Goal: Navigation & Orientation: Find specific page/section

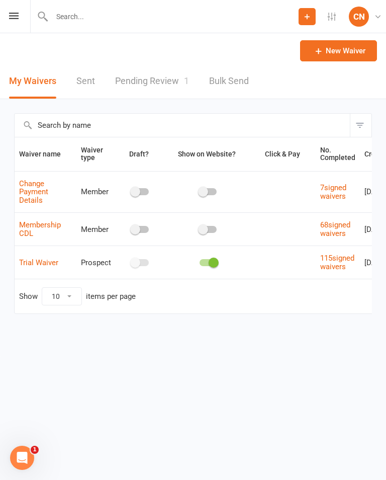
click at [9, 13] on icon at bounding box center [14, 16] width 10 height 7
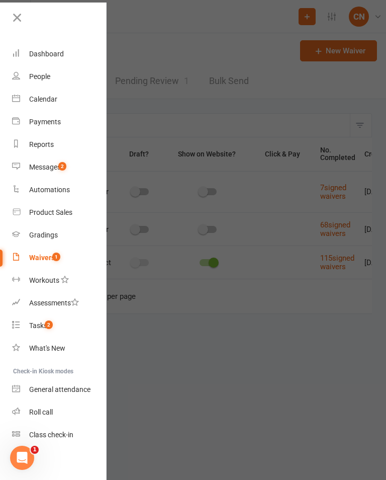
click at [47, 90] on link "Calendar" at bounding box center [59, 99] width 95 height 23
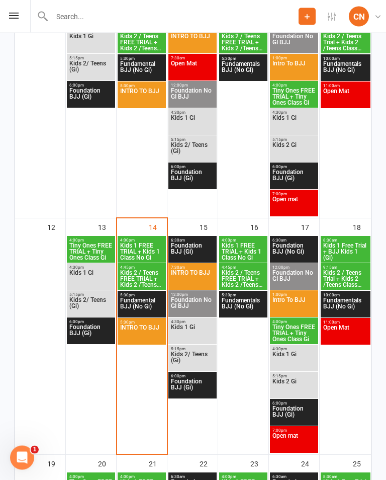
scroll to position [506, 0]
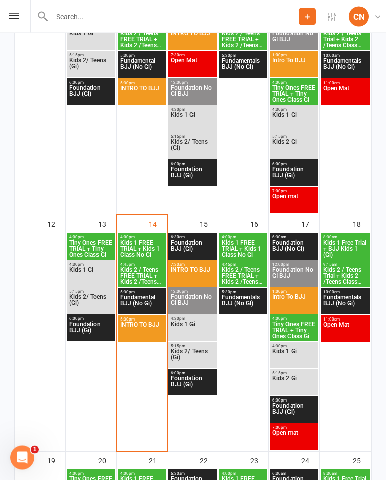
click at [200, 299] on span "Foundation No GI BJJ" at bounding box center [193, 303] width 44 height 18
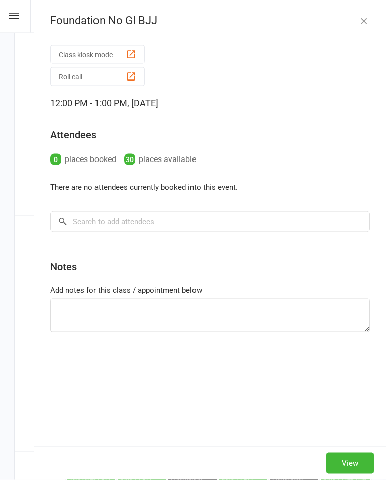
scroll to position [507, 0]
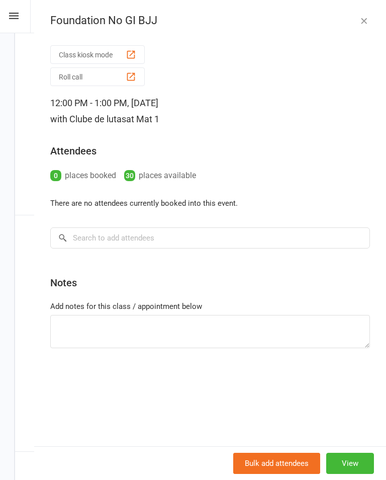
click at [356, 14] on div "Foundation No GI BJJ Class kiosk mode Roll call 12:00 PM - 1:00 PM, [DATE] with…" at bounding box center [210, 240] width 352 height 480
click at [362, 16] on icon "button" at bounding box center [364, 21] width 10 height 10
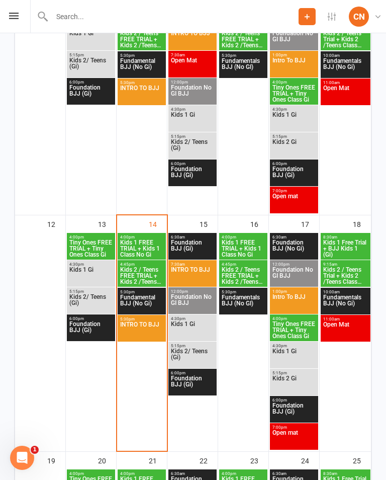
click at [204, 330] on span "Kids 1 Gi" at bounding box center [193, 330] width 44 height 18
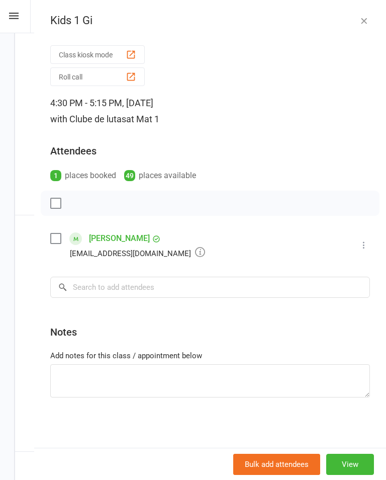
click at [369, 15] on button "button" at bounding box center [364, 21] width 12 height 12
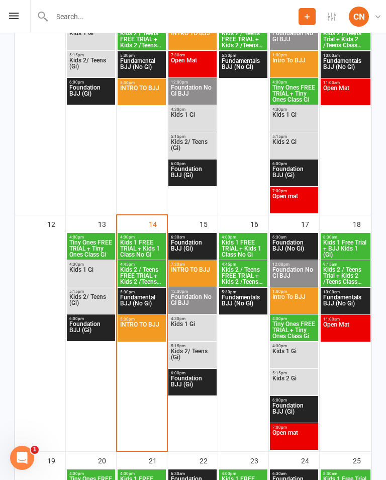
click at [202, 354] on span "Kids 2/ Teens (Gi)" at bounding box center [193, 357] width 44 height 18
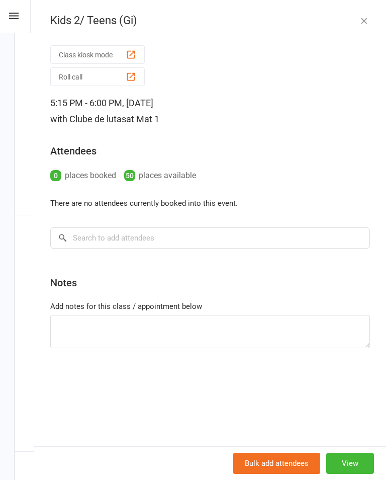
click at [362, 18] on icon "button" at bounding box center [364, 21] width 10 height 10
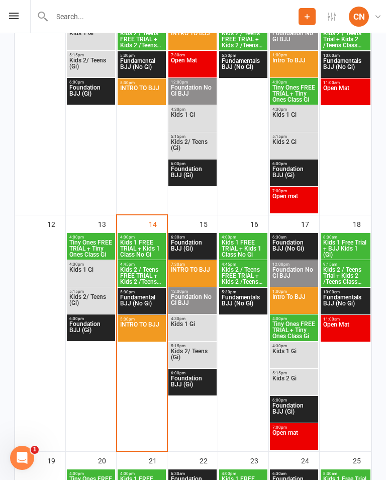
click at [204, 386] on span "Foundation BJJ (Gi)" at bounding box center [193, 384] width 44 height 18
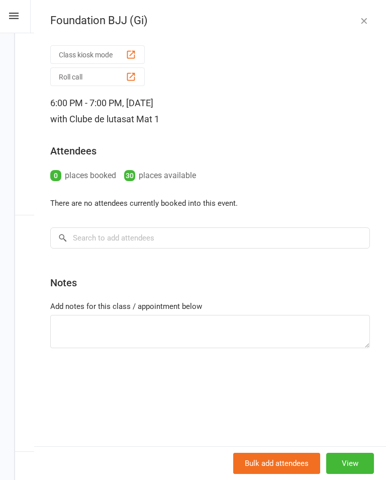
click at [369, 16] on icon "button" at bounding box center [364, 21] width 10 height 10
